Goal: Information Seeking & Learning: Learn about a topic

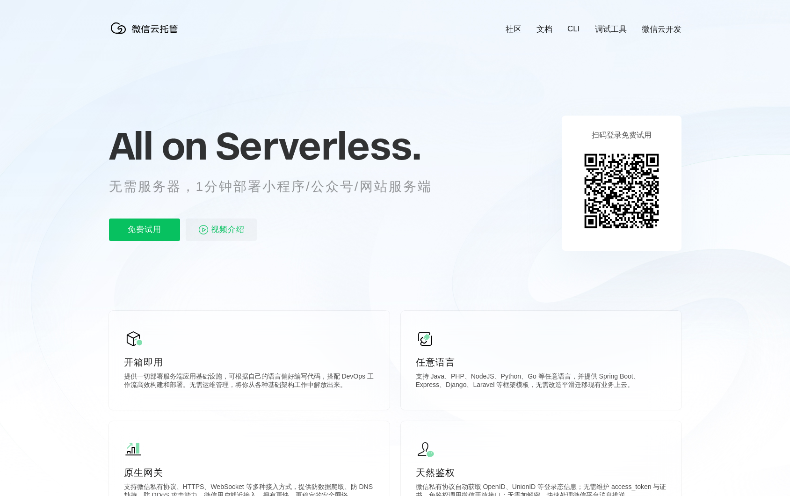
scroll to position [0, 1663]
click at [379, 196] on div "All on Serverless. 无需服务器，1分钟部署小程序/公众号/网站服务端 免费试用 视频介绍" at bounding box center [282, 183] width 346 height 136
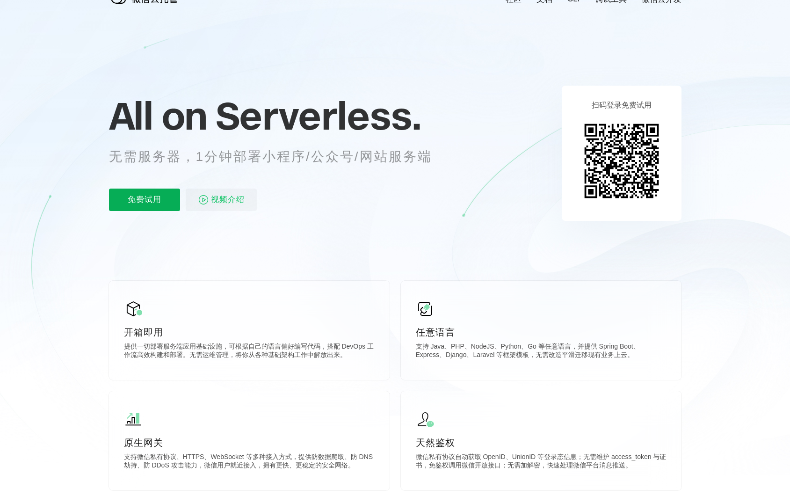
click at [146, 205] on p "免费试用" at bounding box center [144, 200] width 71 height 22
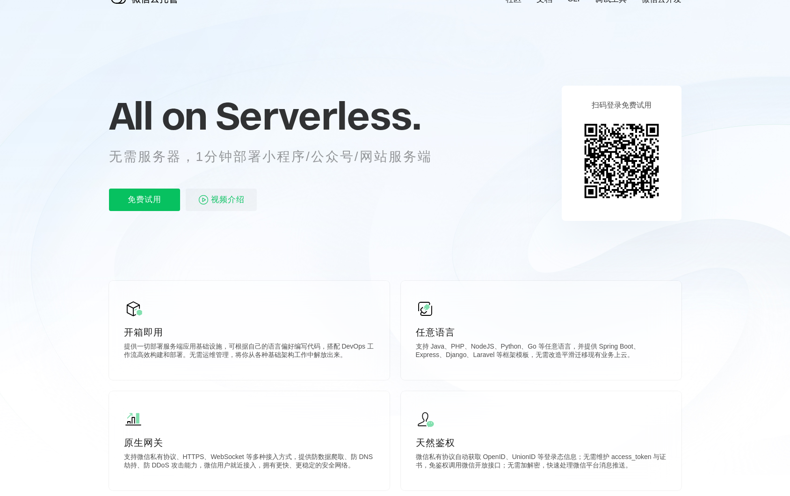
scroll to position [0, 1663]
click at [321, 213] on div "All on Serverless. 无需服务器，1分钟部署小程序/公众号/网站服务端 免费试用 视频介绍" at bounding box center [282, 153] width 346 height 136
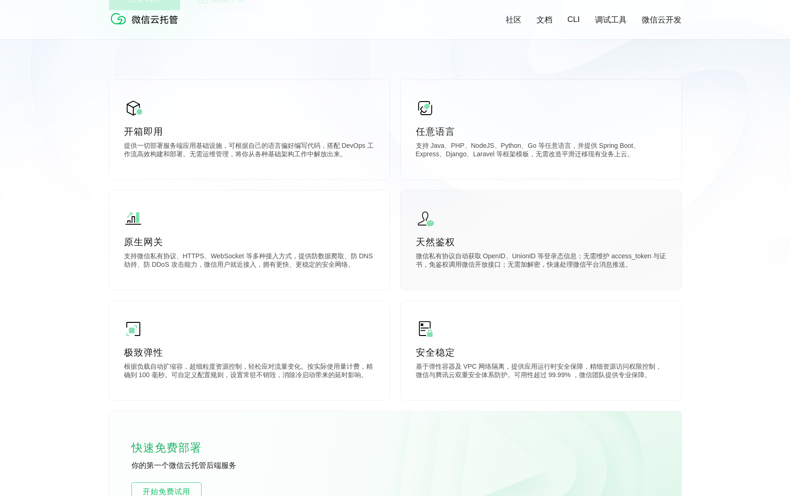
scroll to position [241, 0]
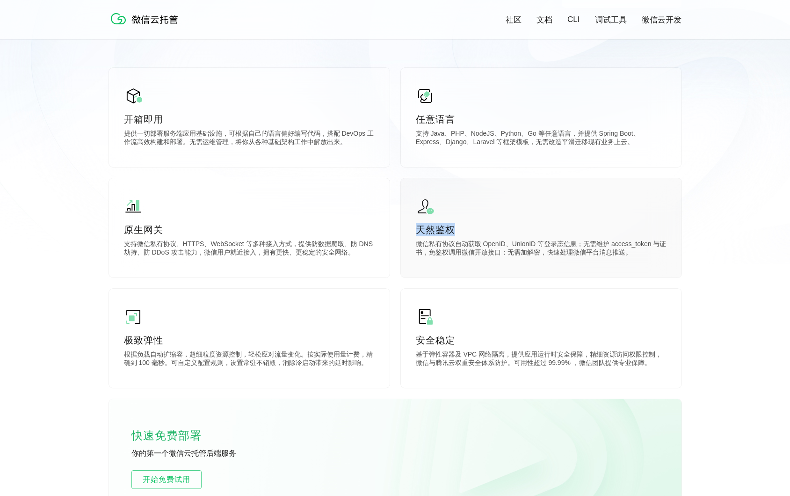
drag, startPoint x: 419, startPoint y: 231, endPoint x: 473, endPoint y: 230, distance: 54.3
click at [473, 230] on p "天然鉴权" at bounding box center [541, 229] width 251 height 13
drag, startPoint x: 458, startPoint y: 230, endPoint x: 413, endPoint y: 230, distance: 44.9
click at [413, 230] on div "天然鉴权 微信私有协议自动获取 OpenID、UnionID 等登录态信息；无需维护 access_token 与证书，免鉴权调用微信开放接口；无需加解密，快…" at bounding box center [541, 227] width 281 height 99
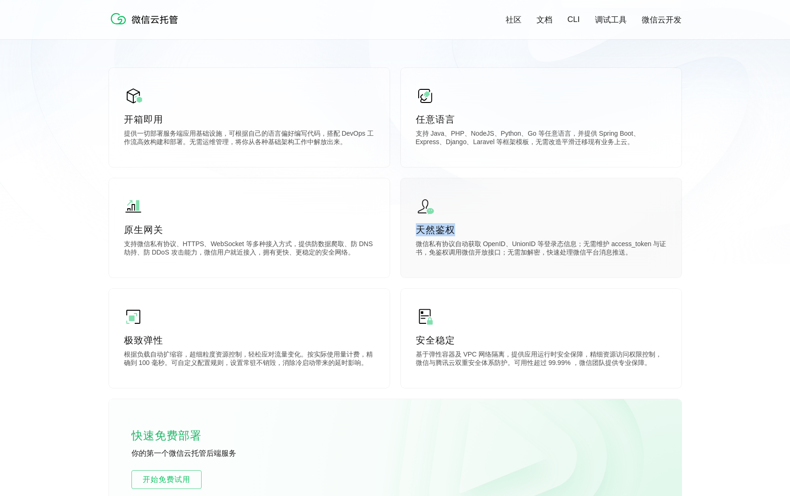
click at [413, 230] on div "天然鉴权 微信私有协议自动获取 OpenID、UnionID 等登录态信息；无需维护 access_token 与证书，免鉴权调用微信开放接口；无需加解密，快…" at bounding box center [541, 227] width 281 height 99
drag, startPoint x: 421, startPoint y: 233, endPoint x: 515, endPoint y: 234, distance: 94.0
click at [471, 234] on p "天然鉴权" at bounding box center [541, 229] width 251 height 13
click at [515, 234] on p "天然鉴权" at bounding box center [541, 229] width 251 height 13
drag, startPoint x: 467, startPoint y: 233, endPoint x: 417, endPoint y: 231, distance: 50.6
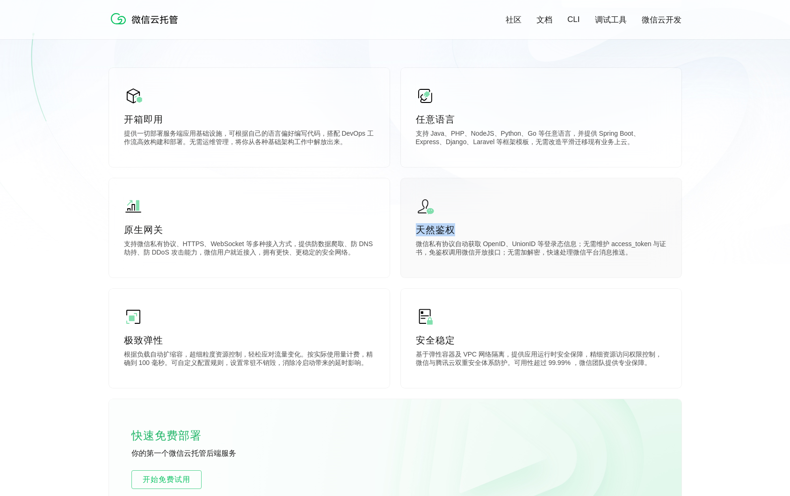
click at [417, 231] on p "天然鉴权" at bounding box center [541, 229] width 251 height 13
click at [399, 283] on div "开箱即用 提供一切部署服务端应用基础设施，可根据自己的语言偏好编写代码，搭配 DevOps 工作流高效构建和部署。无需运维管理，将你从各种基础架构工作中解放出…" at bounding box center [395, 289] width 573 height 443
click at [398, 283] on div "开箱即用 提供一切部署服务端应用基础设施，可根据自己的语言偏好编写代码，搭配 DevOps 工作流高效构建和部署。无需运维管理，将你从各种基础架构工作中解放出…" at bounding box center [395, 289] width 573 height 443
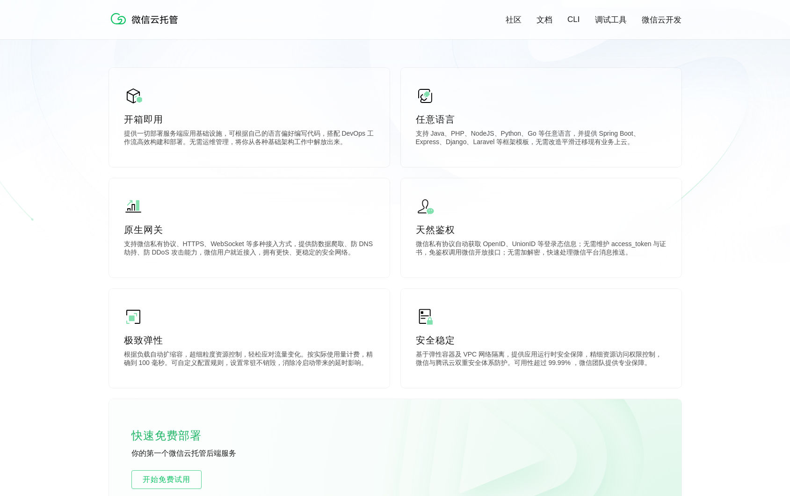
click at [398, 283] on div "开箱即用 提供一切部署服务端应用基础设施，可根据自己的语言偏好编写代码，搭配 DevOps 工作流高效构建和部署。无需运维管理，将你从各种基础架构工作中解放出…" at bounding box center [395, 289] width 573 height 443
click at [190, 242] on p "支持微信私有协议、HTTPS、WebSocket 等多种接入方式，提供防数据爬取、防 DNS 劫持、防 DDoS 攻击能力，微信用户就近接入，拥有更快、更稳定…" at bounding box center [249, 249] width 251 height 19
click at [236, 245] on p "支持微信私有协议、HTTPS、WebSocket 等多种接入方式，提供防数据爬取、防 DNS 劫持、防 DDoS 攻击能力，微信用户就近接入，拥有更快、更稳定…" at bounding box center [249, 249] width 251 height 19
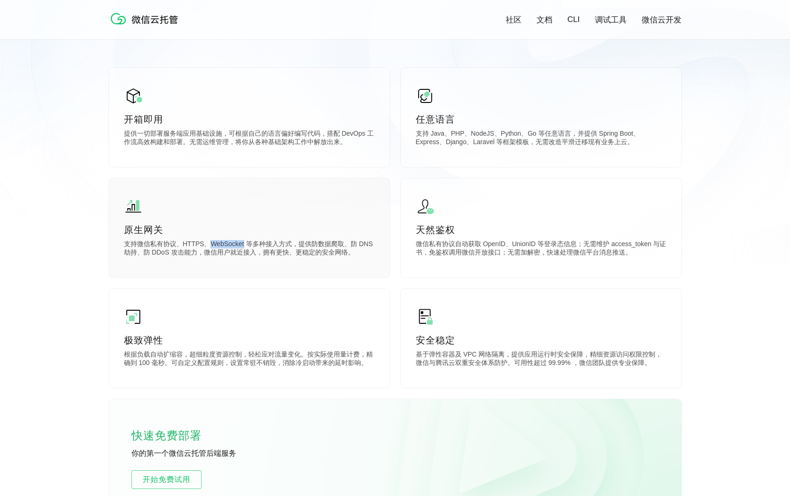
click at [236, 245] on p "支持微信私有协议、HTTPS、WebSocket 等多种接入方式，提供防数据爬取、防 DNS 劫持、防 DDoS 攻击能力，微信用户就近接入，拥有更快、更稳定…" at bounding box center [249, 249] width 251 height 19
click at [398, 282] on div "开箱即用 提供一切部署服务端应用基础设施，可根据自己的语言偏好编写代码，搭配 DevOps 工作流高效构建和部署。无需运维管理，将你从各种基础架构工作中解放出…" at bounding box center [395, 289] width 573 height 443
click at [49, 207] on icon at bounding box center [395, 11] width 898 height 505
